Goal: Information Seeking & Learning: Learn about a topic

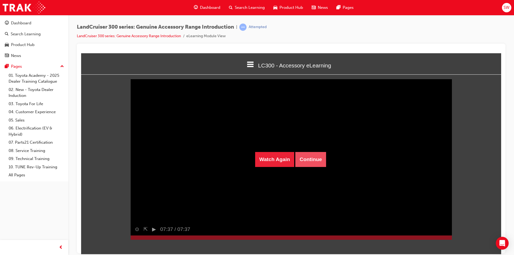
click at [300, 158] on button "Continue" at bounding box center [310, 159] width 31 height 15
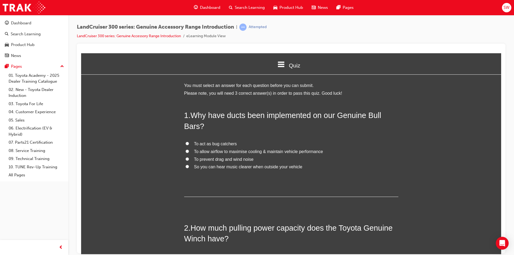
click at [185, 151] on input "To allow airflow to maximise cooling & maintain vehicle performance" at bounding box center [186, 150] width 3 height 3
radio input "true"
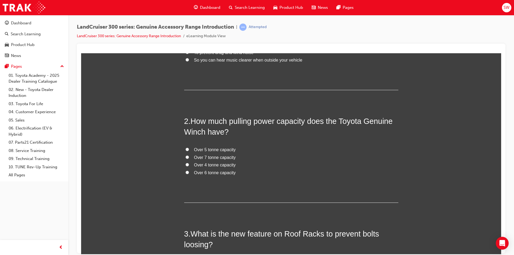
scroll to position [107, 0]
click at [185, 165] on input "Over 4 tonne capacity" at bounding box center [186, 163] width 3 height 3
radio input "true"
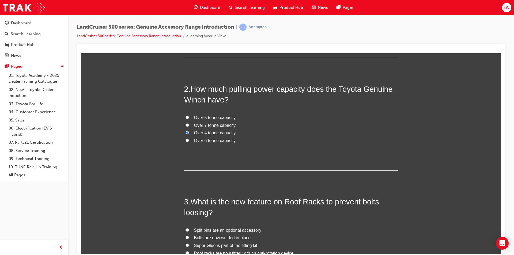
scroll to position [187, 0]
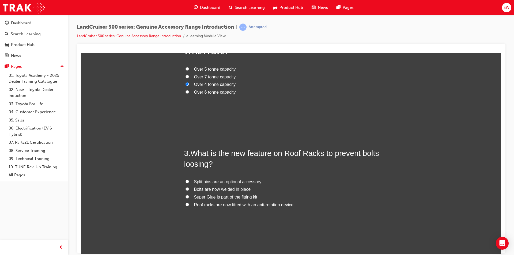
click at [185, 203] on input "Roof racks are now fitted with an anti-rotation device" at bounding box center [186, 204] width 3 height 3
radio input "true"
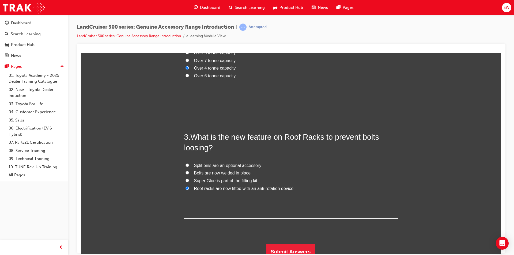
scroll to position [208, 0]
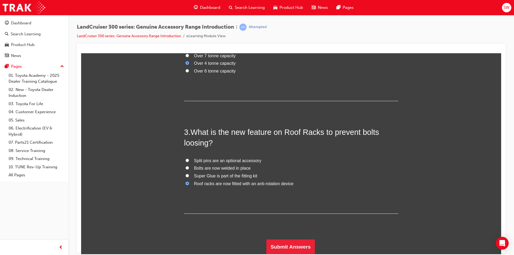
click at [285, 238] on div "1 . Why have ducts been implemented on our Genuine Bull Bars? To act as bug cat…" at bounding box center [291, 77] width 214 height 353
click at [285, 242] on button "Submit Answers" at bounding box center [290, 246] width 49 height 15
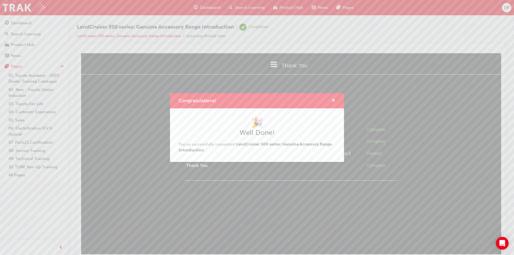
click at [332, 99] on span "cross-icon" at bounding box center [333, 100] width 4 height 5
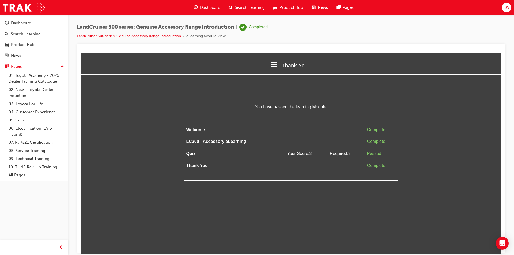
click at [275, 65] on icon at bounding box center [273, 64] width 7 height 7
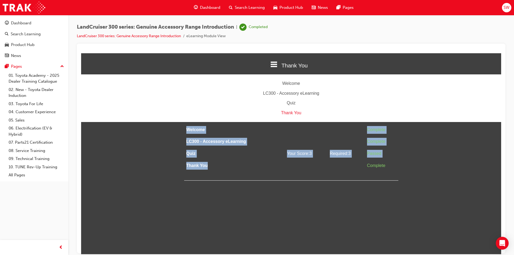
drag, startPoint x: 258, startPoint y: 165, endPoint x: 259, endPoint y: 169, distance: 4.6
click at [258, 173] on div "Welcome Complete LC300 - Accessory eLearning Complete Quiz Your Score: 3 Requir…" at bounding box center [291, 152] width 214 height 57
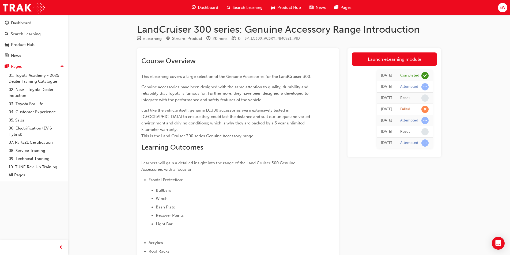
click at [418, 87] on div "Attempted" at bounding box center [414, 86] width 28 height 7
click at [383, 86] on div "[DATE]" at bounding box center [386, 87] width 11 height 6
click at [395, 56] on link "Launch eLearning module" at bounding box center [394, 58] width 85 height 13
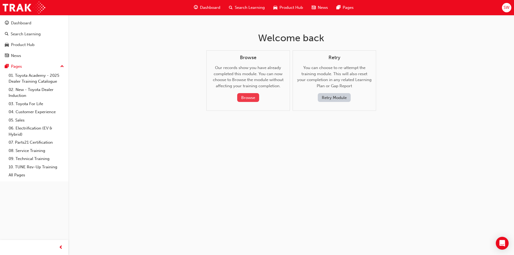
click at [248, 98] on button "Browse" at bounding box center [248, 97] width 22 height 9
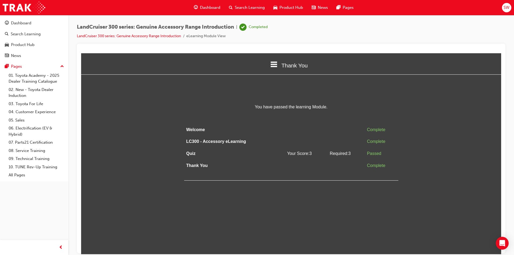
click at [277, 67] on div "Thank You" at bounding box center [291, 65] width 420 height 18
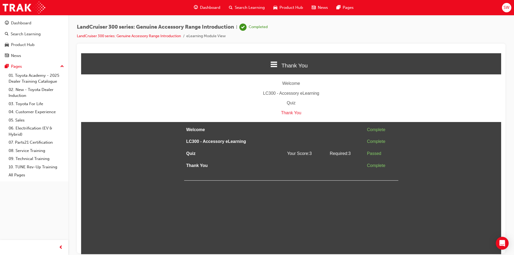
click at [287, 70] on div "Thank You" at bounding box center [291, 65] width 420 height 18
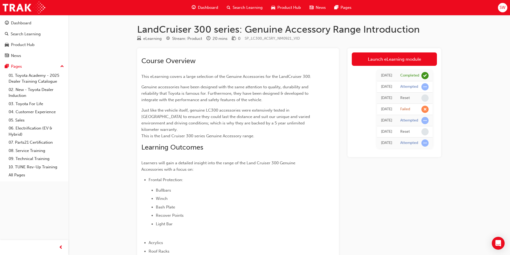
click at [393, 87] on td "[DATE]" at bounding box center [386, 86] width 19 height 11
click at [395, 64] on link "Launch eLearning module" at bounding box center [394, 58] width 85 height 13
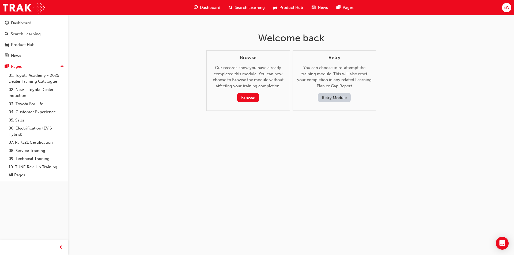
click at [339, 92] on div "Retry You can choose to re-attempt the training module. This will also reset yo…" at bounding box center [334, 78] width 74 height 47
click at [339, 96] on button "Retry Module" at bounding box center [334, 97] width 33 height 9
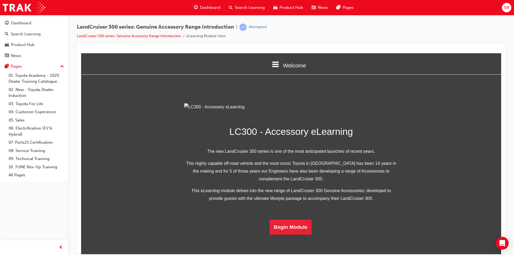
scroll to position [93, 0]
click at [300, 234] on button "Begin Module" at bounding box center [290, 226] width 42 height 15
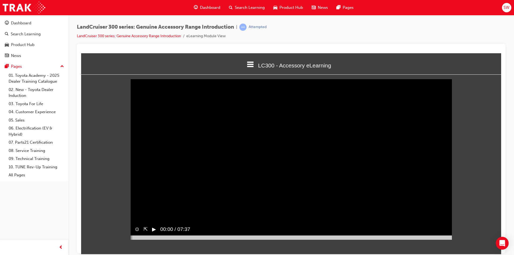
click at [154, 233] on button "▶︎" at bounding box center [154, 229] width 4 height 8
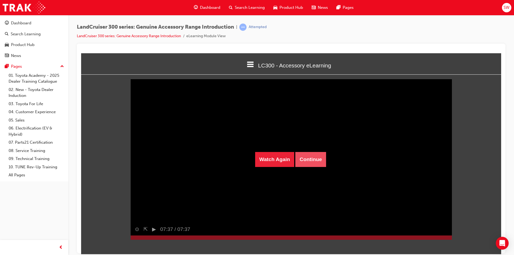
click at [315, 161] on button "Continue" at bounding box center [310, 159] width 31 height 15
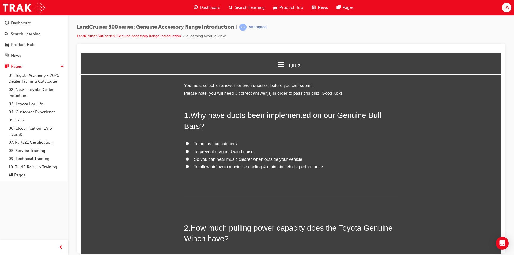
click at [188, 168] on label "To allow airflow to maximise cooling & maintain vehicle performance" at bounding box center [291, 167] width 214 height 8
click at [188, 168] on input "To allow airflow to maximise cooling & maintain vehicle performance" at bounding box center [186, 166] width 3 height 3
radio input "true"
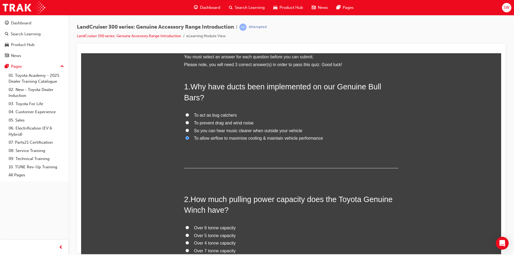
scroll to position [107, 0]
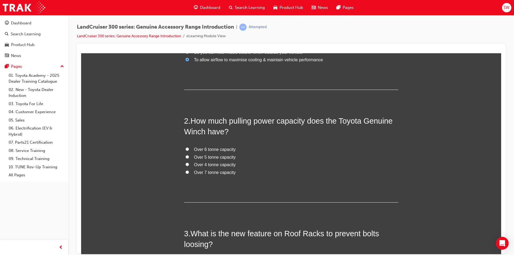
click at [194, 164] on span "Over 4 tonne capacity" at bounding box center [215, 164] width 42 height 5
click at [189, 164] on input "Over 4 tonne capacity" at bounding box center [186, 163] width 3 height 3
radio input "true"
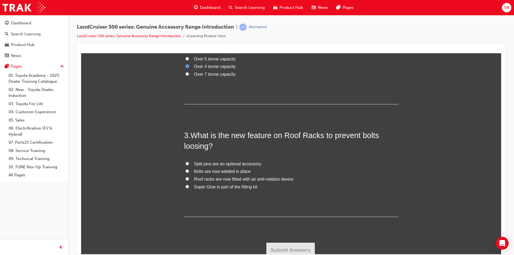
scroll to position [208, 0]
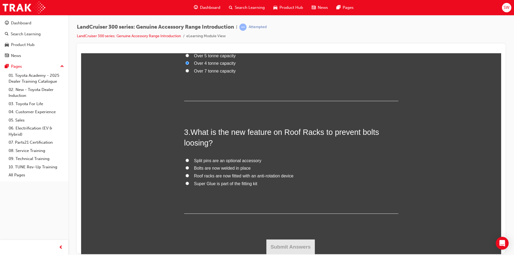
click at [202, 176] on span "Roof racks are now fitted with an anti-rotation device" at bounding box center [244, 175] width 100 height 5
click at [189, 176] on input "Roof racks are now fitted with an anti-rotation device" at bounding box center [186, 175] width 3 height 3
radio input "true"
click at [304, 247] on button "Submit Answers" at bounding box center [290, 246] width 49 height 15
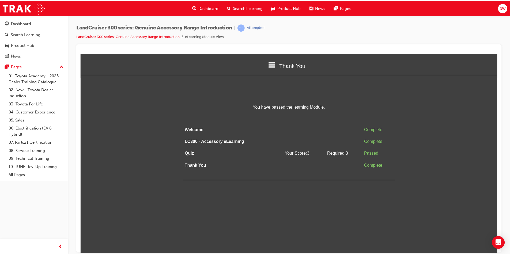
scroll to position [0, 0]
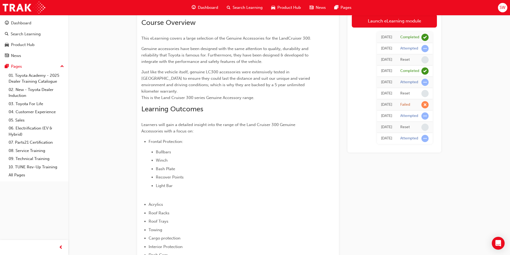
scroll to position [114, 0]
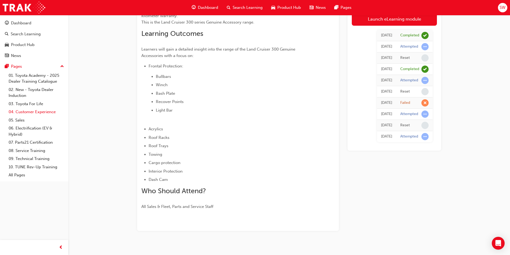
click at [37, 109] on link "04. Customer Experience" at bounding box center [36, 112] width 60 height 8
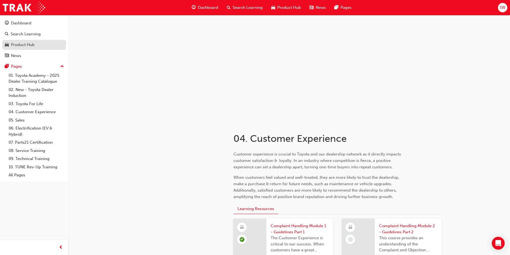
click at [21, 48] on div "Product Hub" at bounding box center [23, 45] width 24 height 6
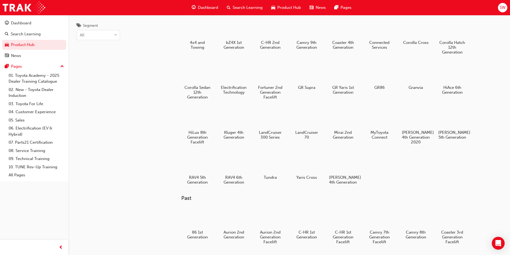
scroll to position [27, 0]
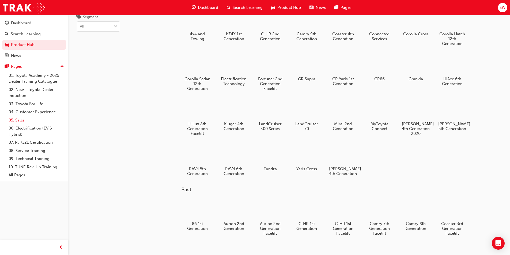
click at [20, 118] on link "05. Sales" at bounding box center [36, 120] width 60 height 8
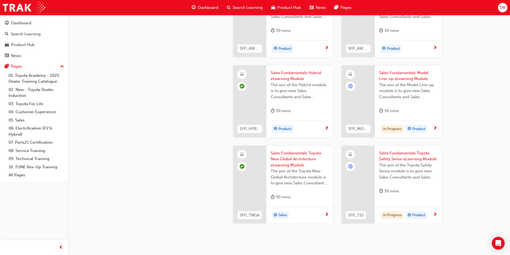
scroll to position [216, 0]
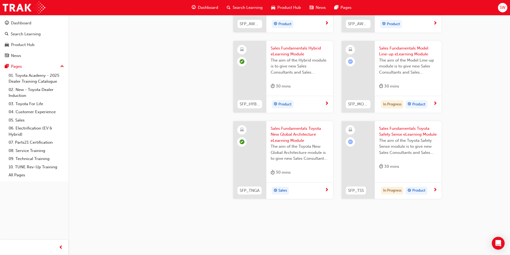
click at [435, 191] on span "next-icon" at bounding box center [435, 190] width 4 height 5
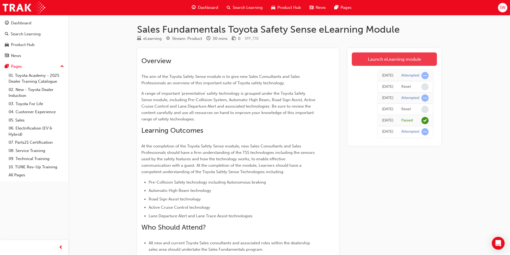
click at [363, 58] on link "Launch eLearning module" at bounding box center [394, 58] width 85 height 13
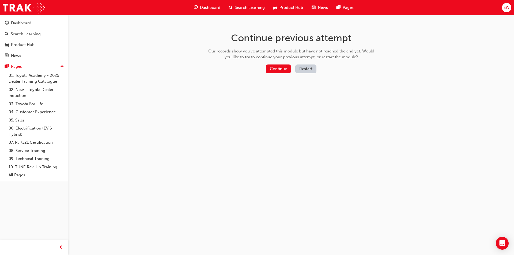
click at [305, 69] on button "Restart" at bounding box center [305, 68] width 21 height 9
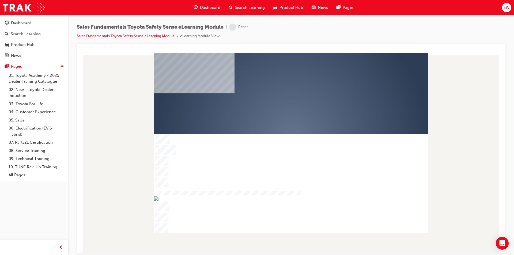
click at [276, 121] on div "play" at bounding box center [276, 121] width 0 height 0
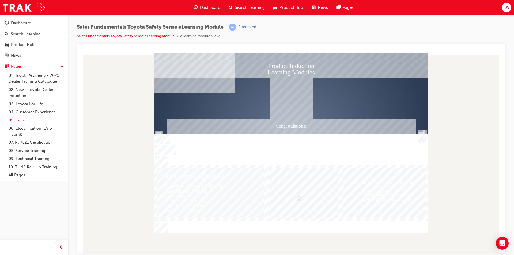
click at [25, 120] on link "05. Sales" at bounding box center [36, 120] width 60 height 8
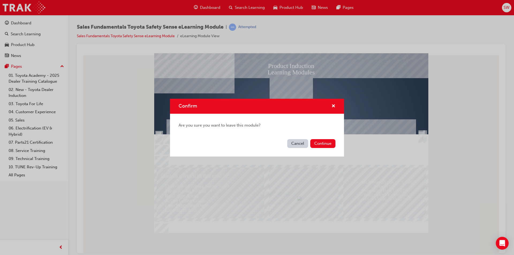
click at [332, 155] on div "Cancel Continue" at bounding box center [257, 147] width 174 height 20
click at [328, 146] on button "Continue" at bounding box center [322, 143] width 25 height 9
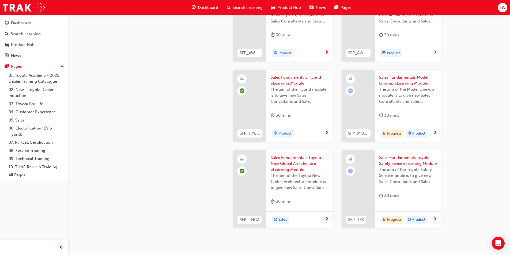
scroll to position [216, 0]
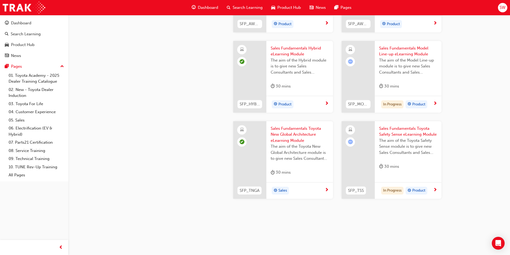
drag, startPoint x: 390, startPoint y: 154, endPoint x: 388, endPoint y: 164, distance: 10.3
click at [435, 101] on span "next-icon" at bounding box center [435, 103] width 4 height 5
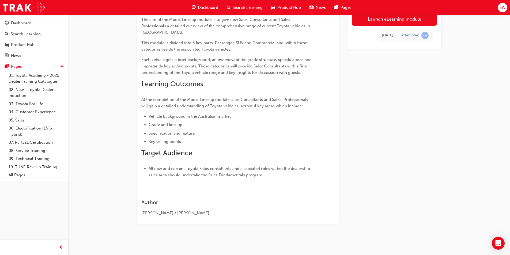
scroll to position [57, 0]
click at [357, 21] on link "Launch eLearning module" at bounding box center [394, 18] width 85 height 13
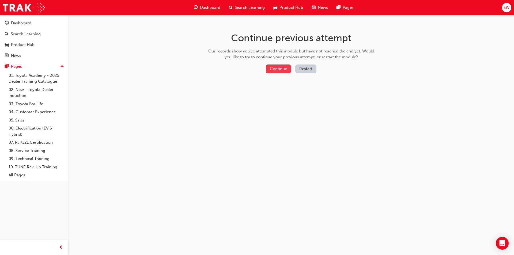
click at [282, 71] on button "Continue" at bounding box center [278, 68] width 25 height 9
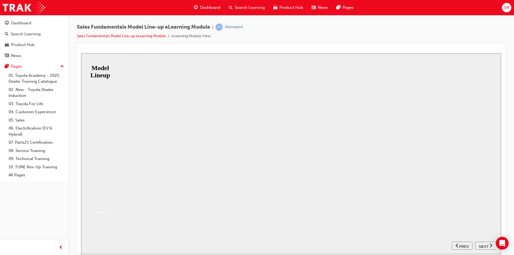
click at [99, 199] on button "Resume" at bounding box center [90, 202] width 18 height 6
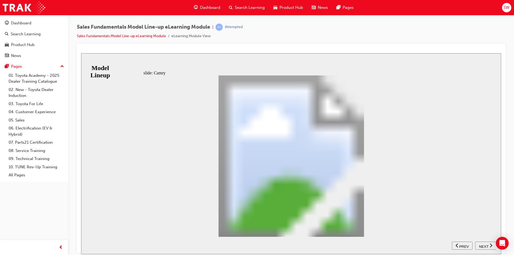
click at [209, 8] on span "Dashboard" at bounding box center [210, 8] width 20 height 6
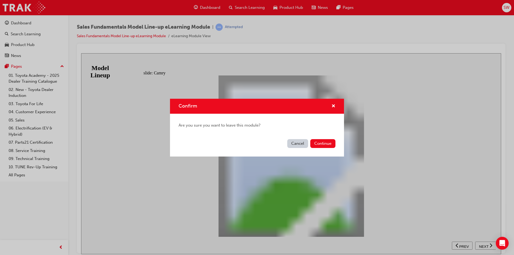
click at [334, 147] on button "Continue" at bounding box center [322, 143] width 25 height 9
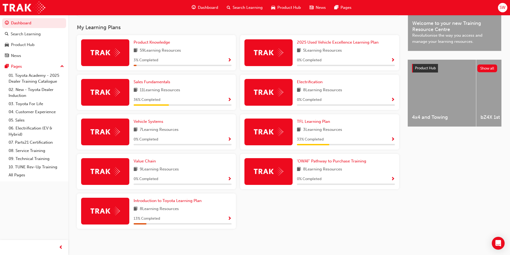
scroll to position [168, 0]
click at [335, 158] on link "'OWAF' Pathway to Purchase Training" at bounding box center [332, 161] width 71 height 6
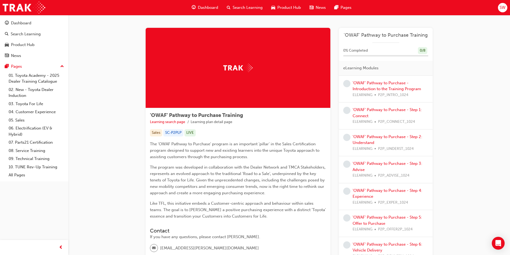
click at [373, 86] on div "'OWAF' Pathway to Purchase - Introduction to the Training Program ELEARNING P2P…" at bounding box center [390, 89] width 76 height 18
click at [373, 87] on link "'OWAF' Pathway to Purchase - Introduction to the Training Program" at bounding box center [386, 86] width 68 height 11
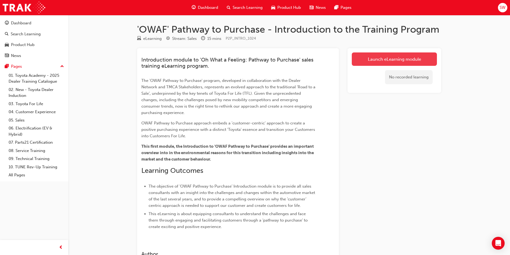
click at [372, 60] on link "Launch eLearning module" at bounding box center [394, 58] width 85 height 13
